Goal: Information Seeking & Learning: Learn about a topic

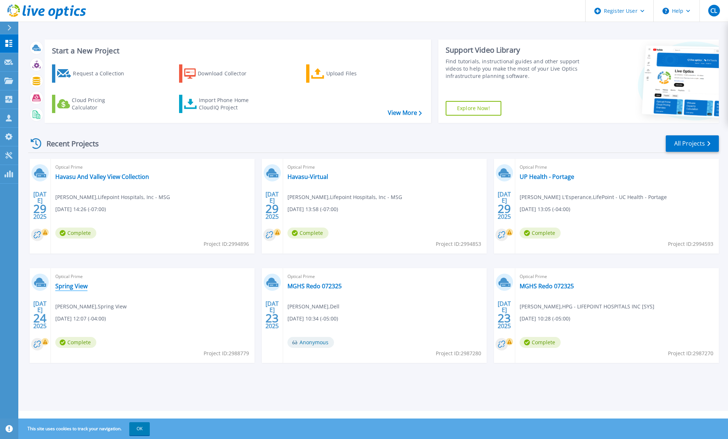
click at [78, 286] on link "Spring View" at bounding box center [71, 286] width 32 height 7
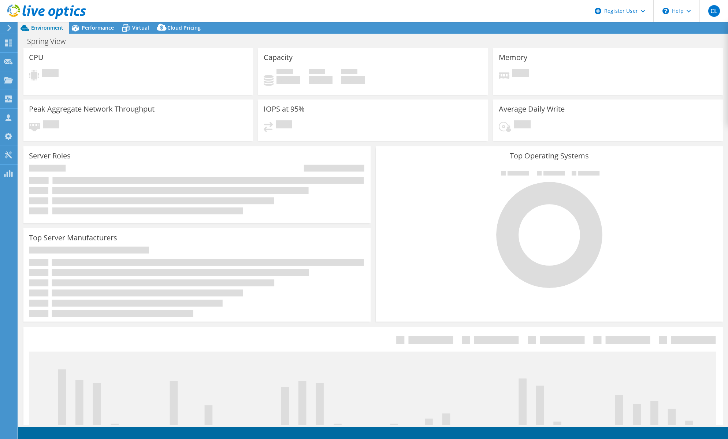
select select "USD"
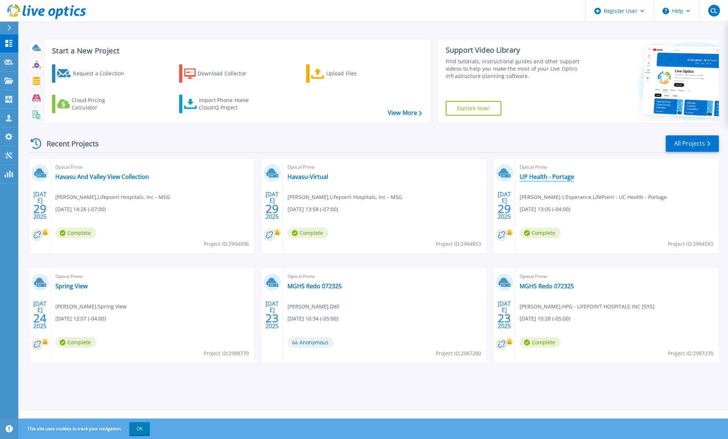
click at [548, 176] on link "UP Health - Portage" at bounding box center [546, 176] width 55 height 7
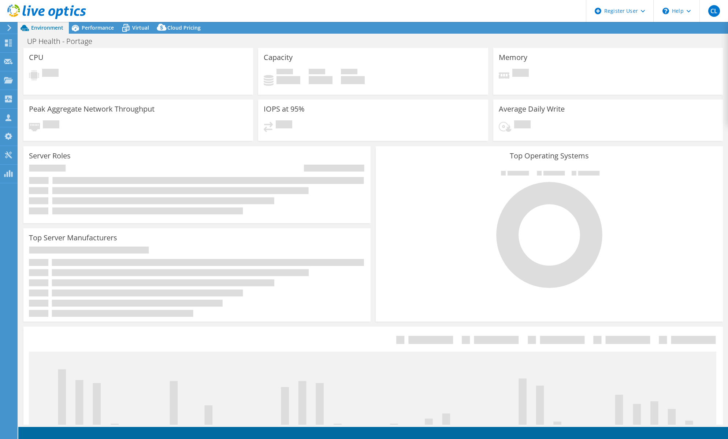
select select "USD"
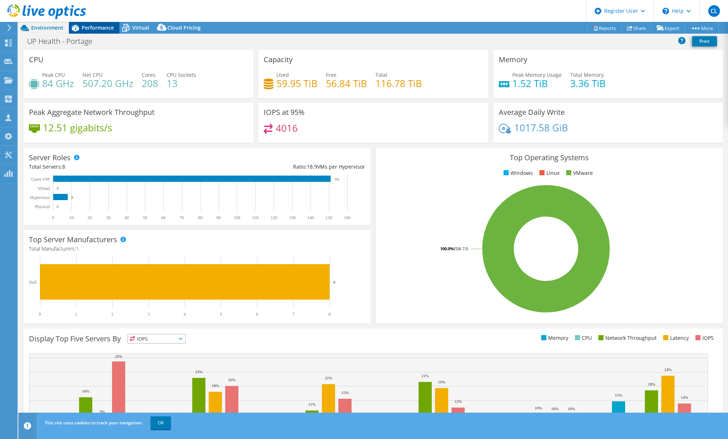
click at [101, 26] on span "Performance" at bounding box center [98, 27] width 32 height 7
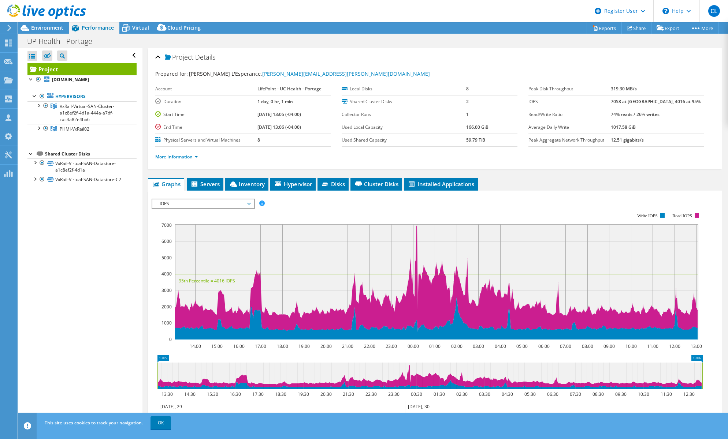
click at [174, 156] on link "More Information" at bounding box center [176, 157] width 43 height 6
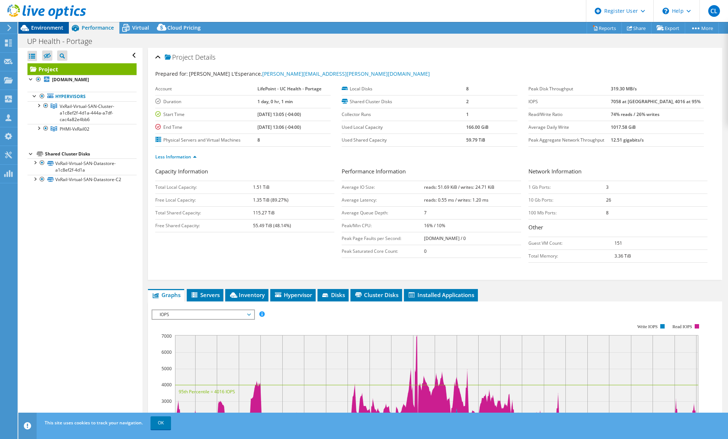
click at [50, 27] on span "Environment" at bounding box center [47, 27] width 32 height 7
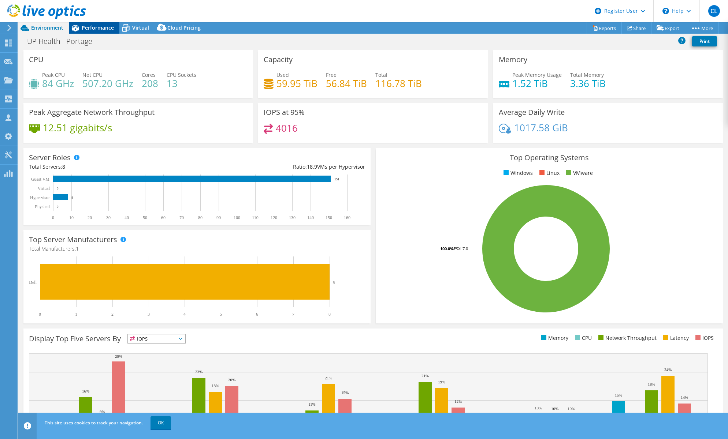
click at [95, 28] on span "Performance" at bounding box center [98, 27] width 32 height 7
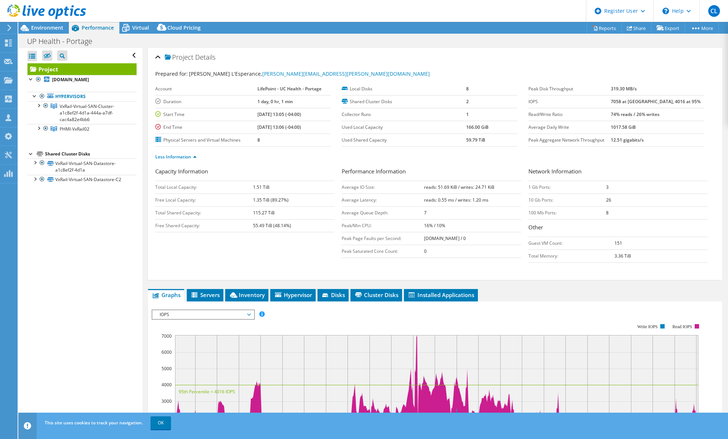
drag, startPoint x: 627, startPoint y: 102, endPoint x: 653, endPoint y: 105, distance: 26.9
click at [651, 102] on tr "IOPS 7058 at [GEOGRAPHIC_DATA], 4016 at 95%" at bounding box center [615, 101] width 175 height 13
click at [47, 24] on div at bounding box center [43, 12] width 86 height 25
click at [49, 27] on span "Environment" at bounding box center [47, 27] width 32 height 7
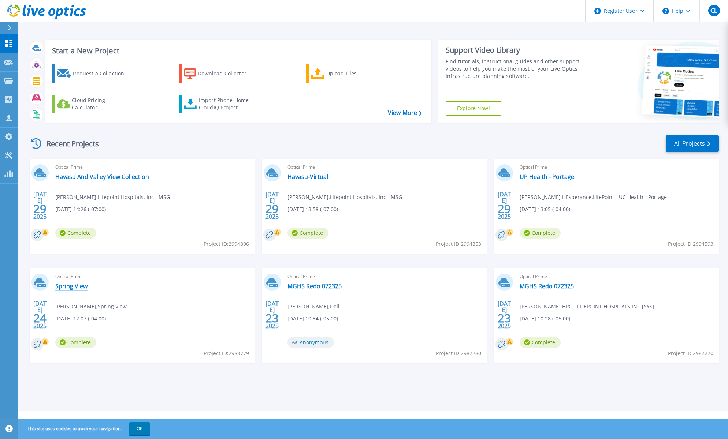
click at [73, 286] on link "Spring View" at bounding box center [71, 286] width 32 height 7
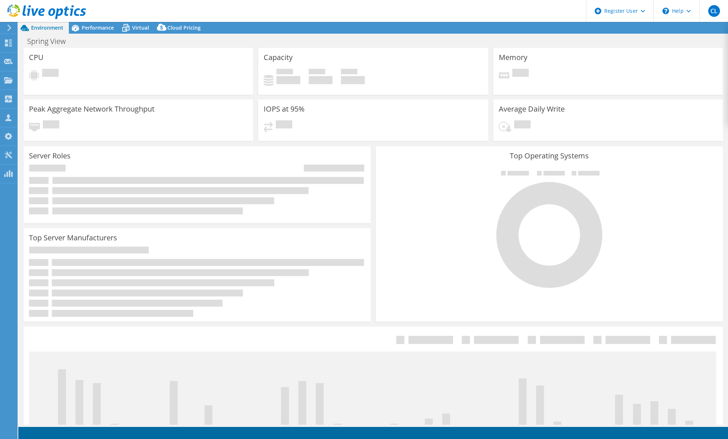
select select "USD"
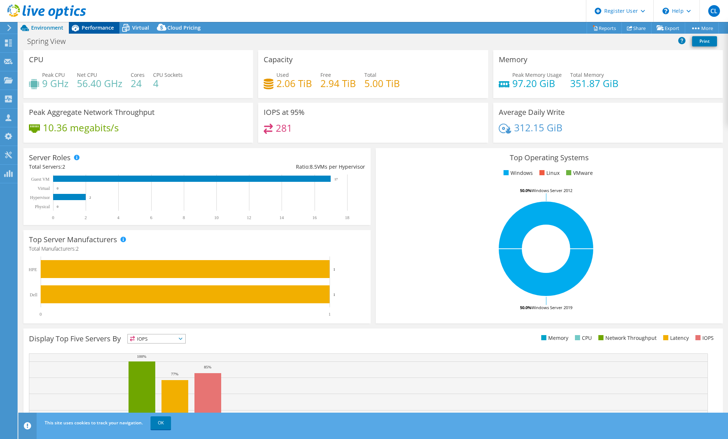
click at [103, 30] on span "Performance" at bounding box center [98, 27] width 32 height 7
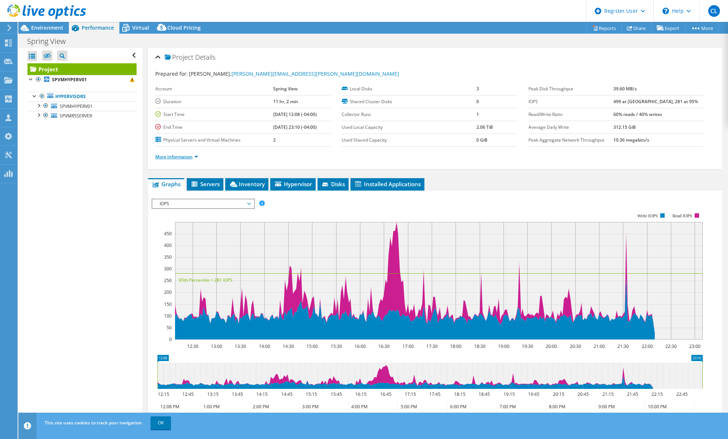
click at [189, 156] on link "More Information" at bounding box center [176, 157] width 43 height 6
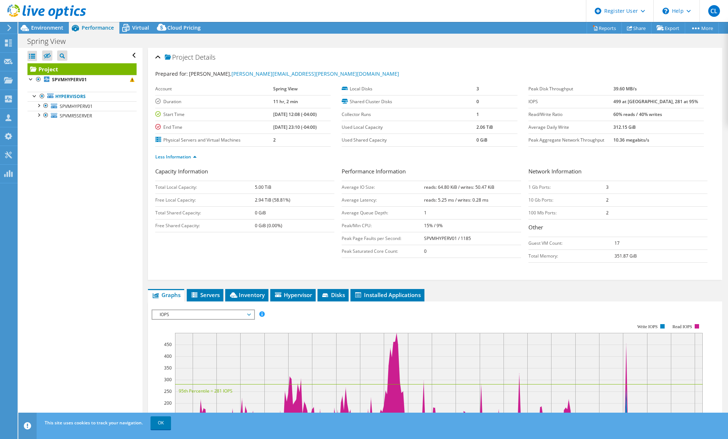
drag, startPoint x: 627, startPoint y: 242, endPoint x: 583, endPoint y: 241, distance: 43.6
click at [585, 240] on tr "Guest VM Count: 17" at bounding box center [617, 243] width 179 height 13
click at [74, 211] on div "Open All Close All Hide Excluded Nodes Project Tree Filter" at bounding box center [80, 236] width 124 height 377
click at [53, 26] on span "Environment" at bounding box center [47, 27] width 32 height 7
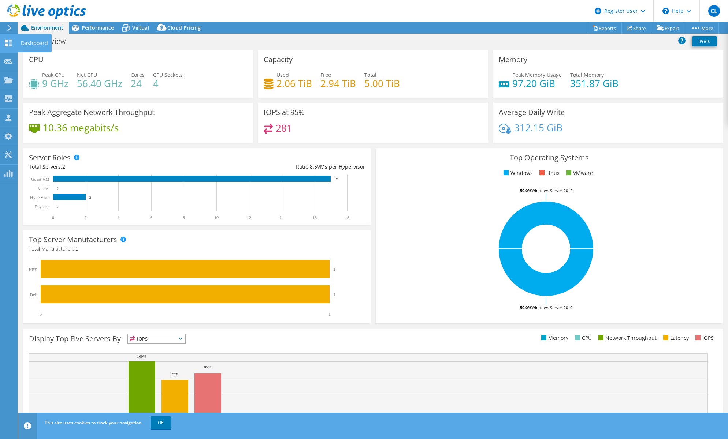
click at [10, 41] on icon at bounding box center [8, 43] width 9 height 7
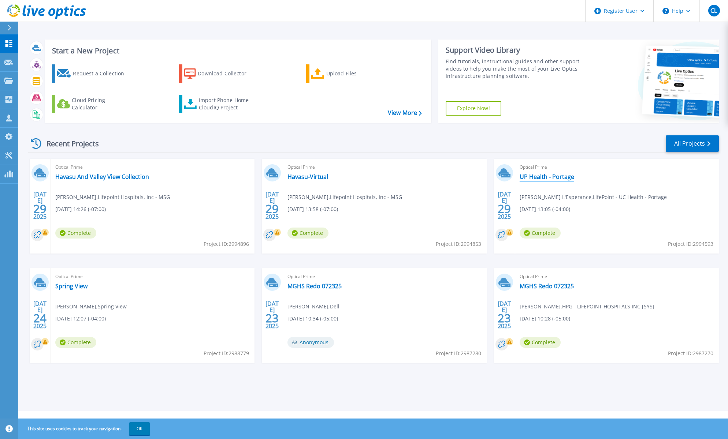
click at [531, 174] on link "UP Health - Portage" at bounding box center [546, 176] width 55 height 7
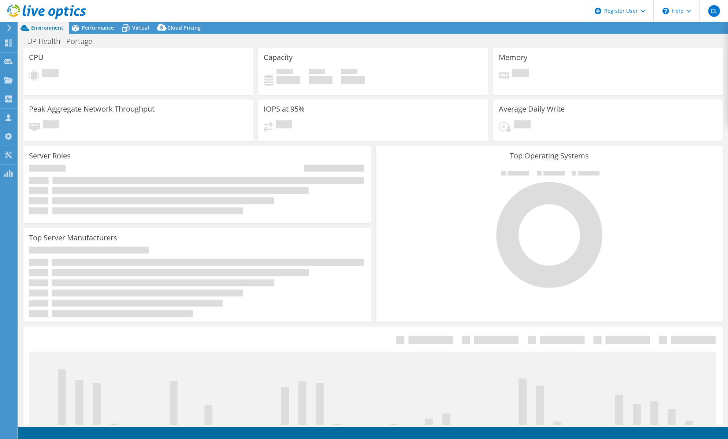
select select "USD"
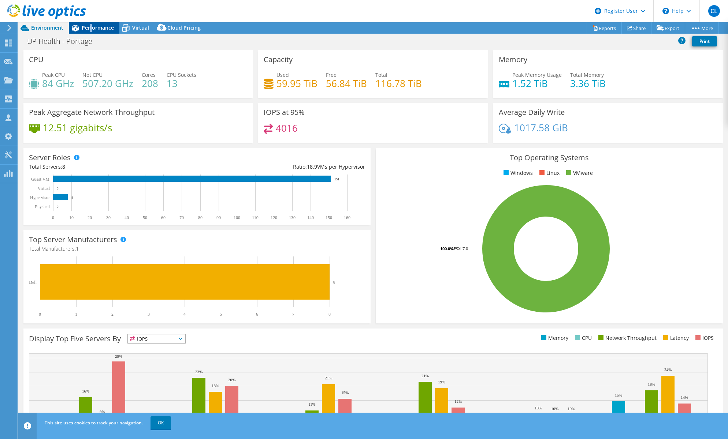
click at [91, 27] on span "Performance" at bounding box center [98, 27] width 32 height 7
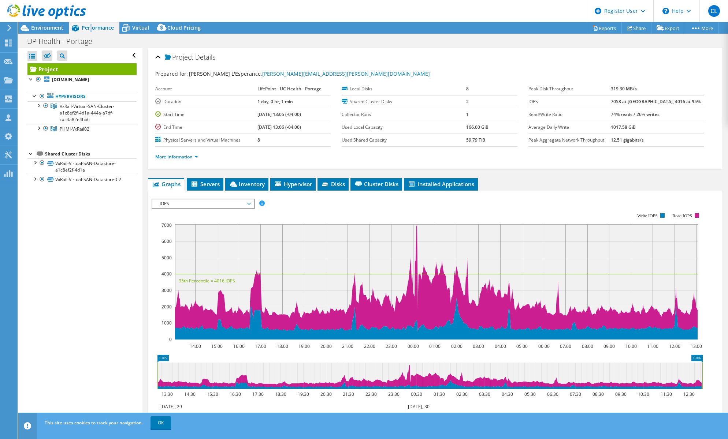
drag, startPoint x: 624, startPoint y: 104, endPoint x: 640, endPoint y: 104, distance: 15.4
click at [639, 104] on tr "IOPS 7058 at [GEOGRAPHIC_DATA], 4016 at 95%" at bounding box center [615, 101] width 175 height 13
